Goal: Task Accomplishment & Management: Use online tool/utility

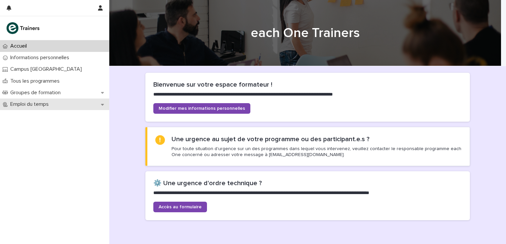
click at [103, 106] on icon at bounding box center [102, 104] width 3 height 5
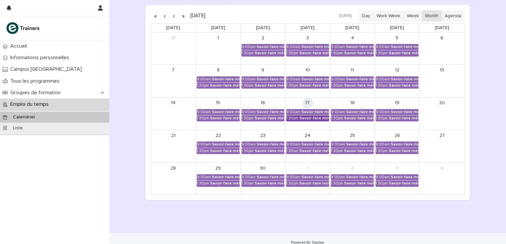
scroll to position [110, 0]
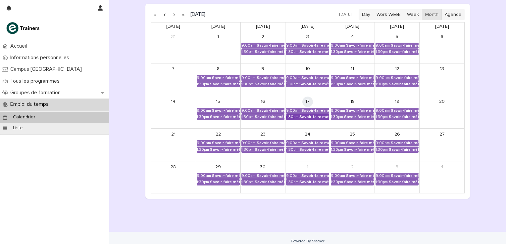
click at [307, 116] on div "Savoir-faire métier - Préparation au CCP2" at bounding box center [314, 117] width 30 height 5
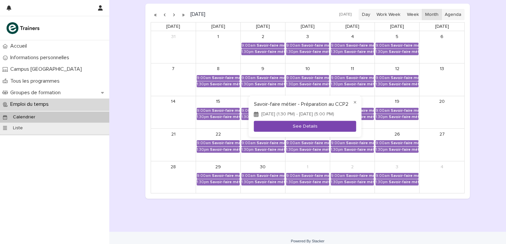
click at [305, 128] on button "See Details" at bounding box center [305, 126] width 102 height 11
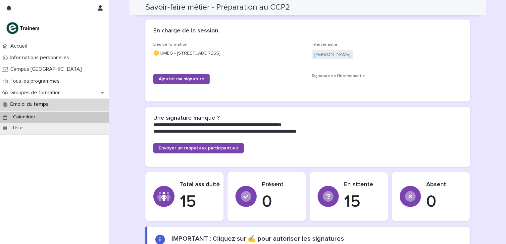
scroll to position [110, 0]
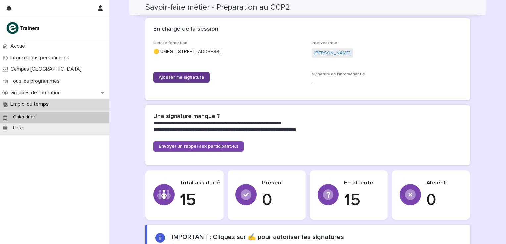
click at [194, 76] on span "Ajouter ma signature" at bounding box center [182, 77] width 46 height 5
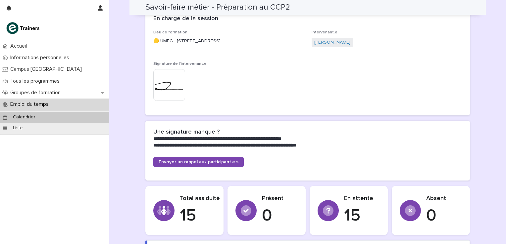
scroll to position [88, 0]
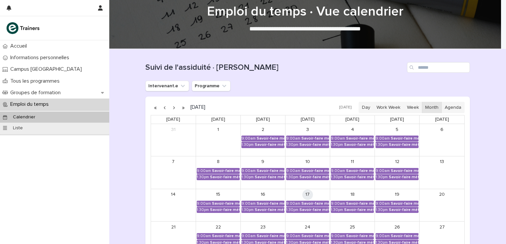
scroll to position [44, 0]
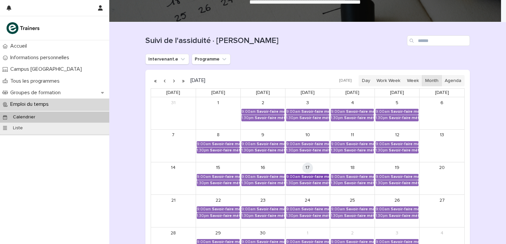
click at [311, 175] on div "Savoir-faire métier - Préparation au CCP2" at bounding box center [315, 177] width 28 height 5
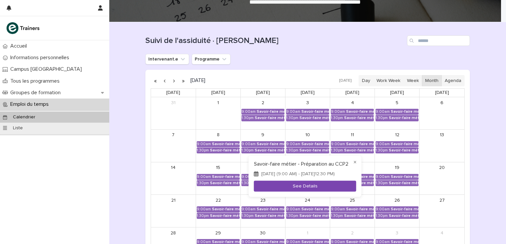
click at [314, 189] on button "See Details" at bounding box center [305, 186] width 102 height 11
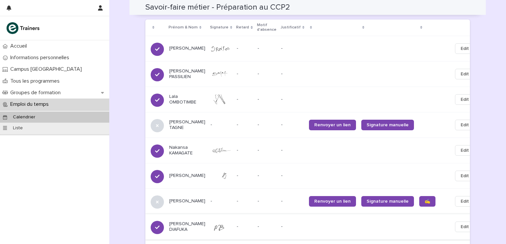
scroll to position [463, 0]
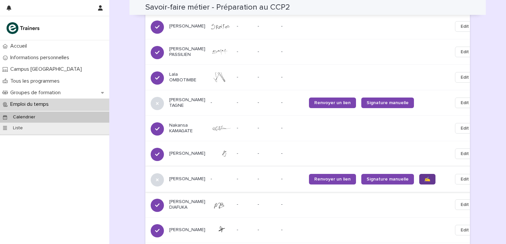
click at [424, 182] on span "✍️" at bounding box center [427, 179] width 6 height 5
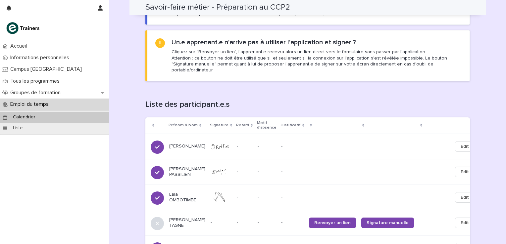
scroll to position [327, 0]
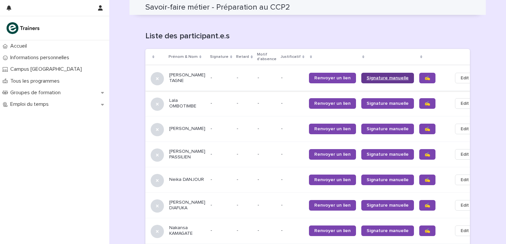
scroll to position [388, 0]
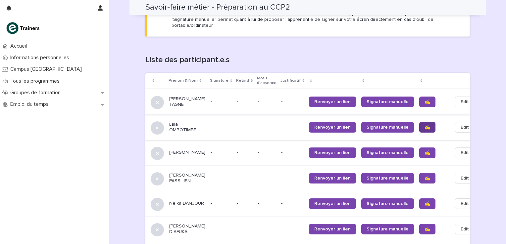
click at [424, 125] on span "✍️" at bounding box center [427, 127] width 6 height 5
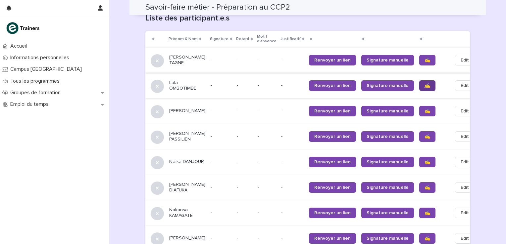
scroll to position [432, 0]
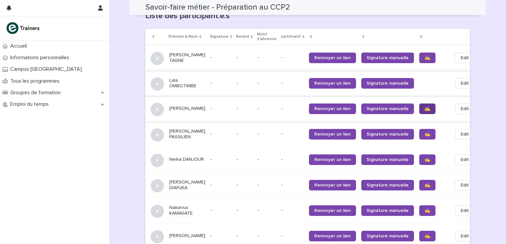
click at [424, 107] on span "✍️" at bounding box center [427, 109] width 6 height 5
click at [424, 132] on span "✍️" at bounding box center [427, 134] width 6 height 5
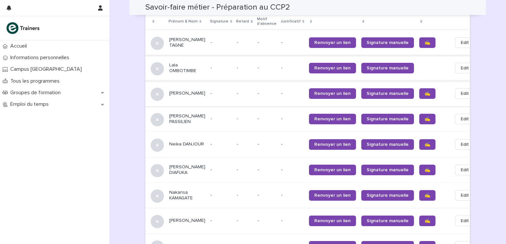
scroll to position [454, 0]
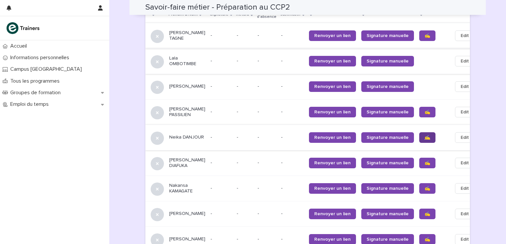
click at [424, 135] on span "✍️" at bounding box center [427, 137] width 6 height 5
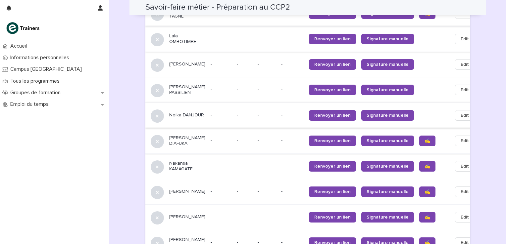
scroll to position [498, 0]
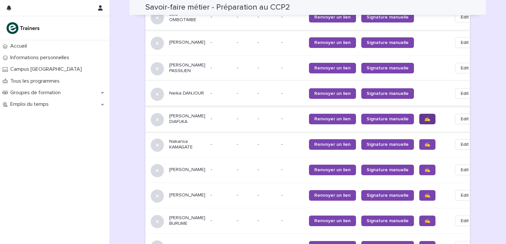
click at [424, 117] on span "✍️" at bounding box center [427, 119] width 6 height 5
click at [424, 142] on span "✍️" at bounding box center [427, 144] width 6 height 5
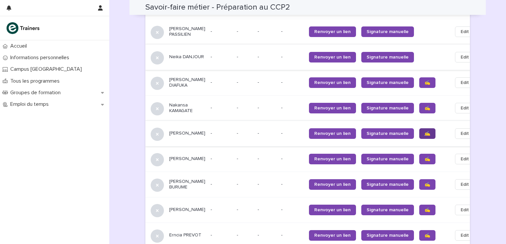
scroll to position [542, 0]
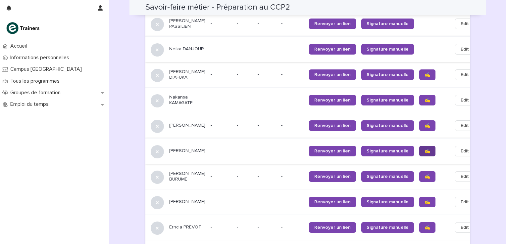
click at [424, 150] on span "✍️" at bounding box center [427, 151] width 6 height 5
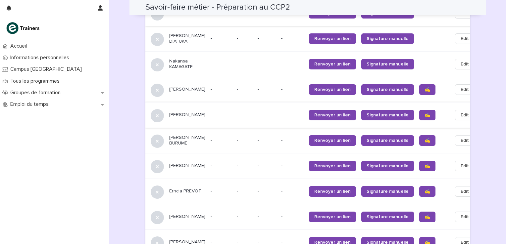
scroll to position [587, 0]
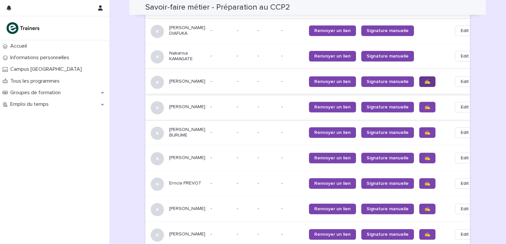
click at [424, 79] on span "✍️" at bounding box center [427, 81] width 6 height 5
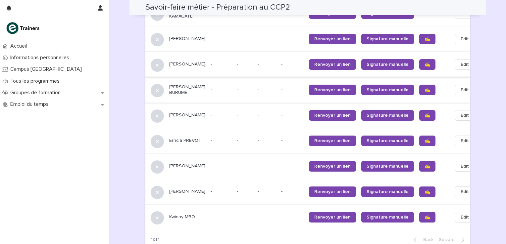
scroll to position [631, 0]
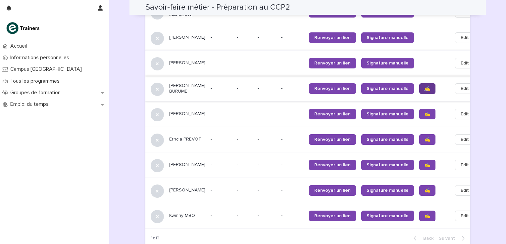
click at [424, 91] on span "✍️" at bounding box center [427, 88] width 6 height 5
click at [419, 144] on link "✍️" at bounding box center [427, 139] width 16 height 11
click at [419, 170] on link "✍️" at bounding box center [427, 165] width 16 height 11
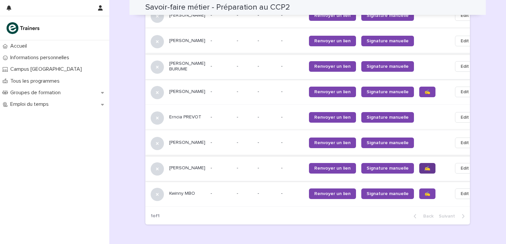
click at [424, 171] on span "✍️" at bounding box center [427, 168] width 6 height 5
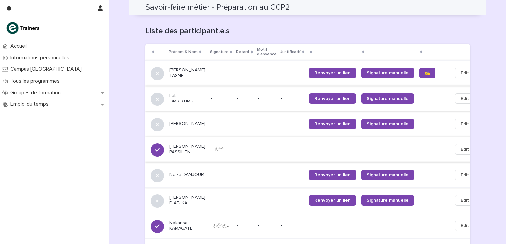
scroll to position [410, 0]
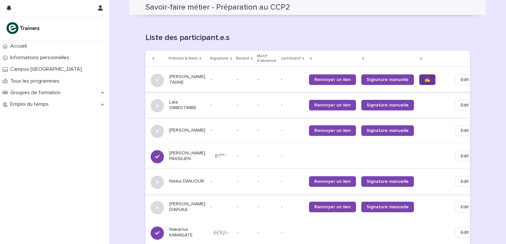
click at [424, 77] on span "✍️" at bounding box center [427, 79] width 6 height 5
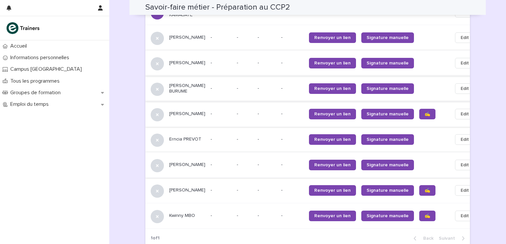
scroll to position [696, 0]
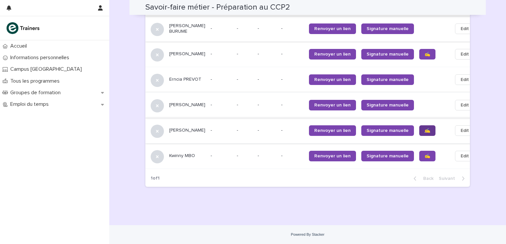
click at [419, 129] on link "✍️" at bounding box center [427, 130] width 16 height 11
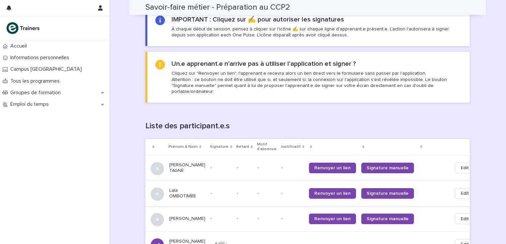
scroll to position [321, 0]
